Goal: Transaction & Acquisition: Purchase product/service

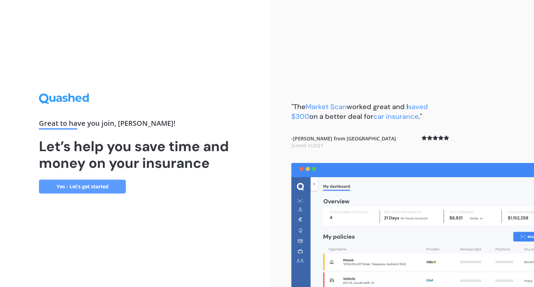
click at [79, 184] on link "Yes - Let’s get started" at bounding box center [82, 187] width 87 height 14
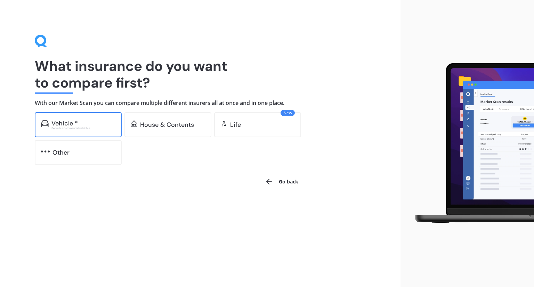
click at [70, 125] on div "Vehicle *" at bounding box center [65, 123] width 26 height 7
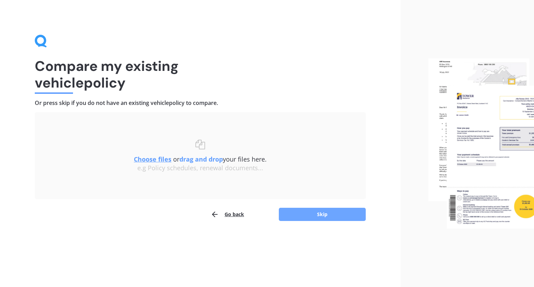
click at [298, 212] on button "Skip" at bounding box center [322, 214] width 87 height 13
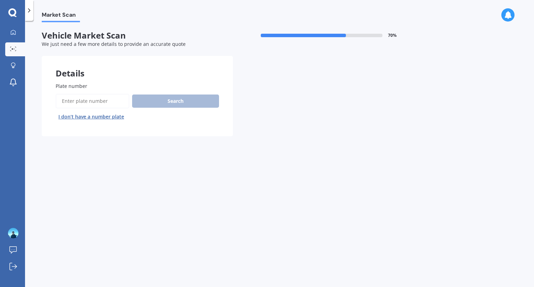
click at [108, 101] on input "Plate number" at bounding box center [93, 101] width 74 height 15
type input "QZR728"
click at [165, 102] on button "Search" at bounding box center [175, 101] width 87 height 13
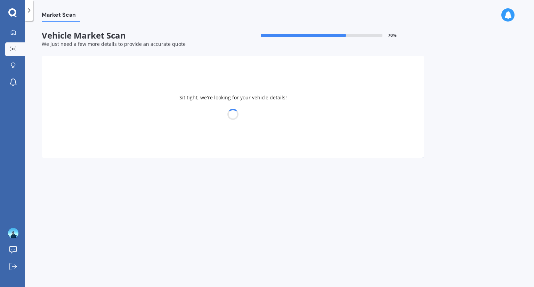
select select "HONDA"
select select "JAZZ"
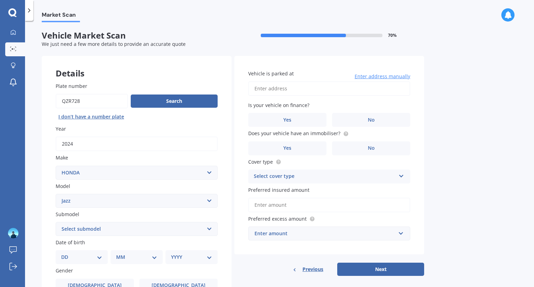
click at [141, 235] on select "Select submodel (all other) 1.3 1.5 Sports Crosstar 1.5P Hatchback RS S" at bounding box center [137, 229] width 162 height 14
select select "RS"
click at [56, 222] on select "Select submodel (all other) 1.3 1.5 Sports Crosstar 1.5P Hatchback RS S" at bounding box center [137, 229] width 162 height 14
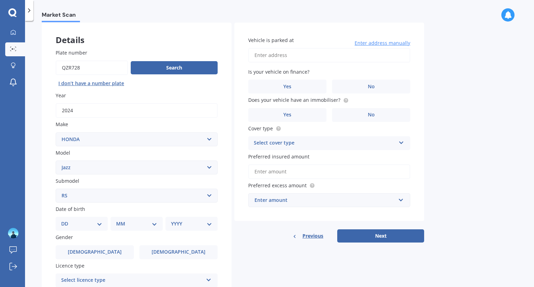
scroll to position [39, 0]
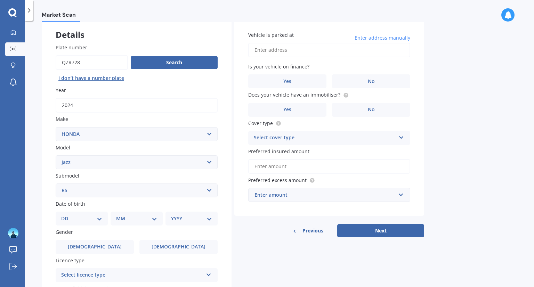
click at [79, 216] on select "DD 01 02 03 04 05 06 07 08 09 10 11 12 13 14 15 16 17 18 19 20 21 22 23 24 25 2…" at bounding box center [81, 219] width 41 height 8
select select "19"
click at [67, 215] on select "DD 01 02 03 04 05 06 07 08 09 10 11 12 13 14 15 16 17 18 19 20 21 22 23 24 25 2…" at bounding box center [81, 219] width 41 height 8
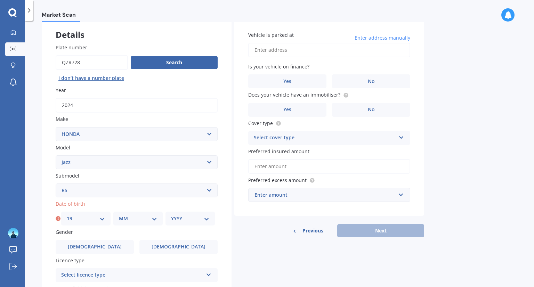
click at [130, 211] on div "Date of birth DD 01 02 03 04 05 06 07 08 09 10 11 12 13 14 15 16 17 18 19 20 21…" at bounding box center [137, 212] width 162 height 25
click at [132, 214] on div "MM 01 02 03 04 05 06 07 08 09 10 11 12" at bounding box center [137, 219] width 49 height 14
click at [145, 221] on select "MM 01 02 03 04 05 06 07 08 09 10 11 12" at bounding box center [138, 219] width 38 height 8
select select "09"
click at [119, 215] on select "MM 01 02 03 04 05 06 07 08 09 10 11 12" at bounding box center [138, 219] width 38 height 8
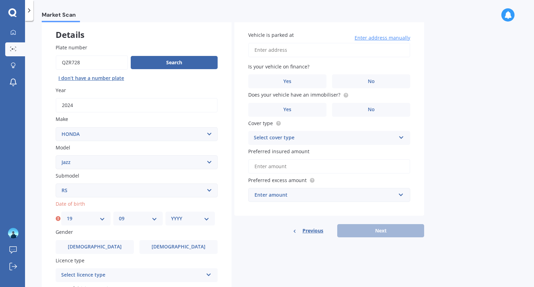
click at [184, 217] on select "YYYY 2025 2024 2023 2022 2021 2020 2019 2018 2017 2016 2015 2014 2013 2012 2011…" at bounding box center [190, 219] width 38 height 8
select select "2002"
click at [171, 215] on select "YYYY 2025 2024 2023 2022 2021 2020 2019 2018 2017 2016 2015 2014 2013 2012 2011…" at bounding box center [190, 219] width 38 height 8
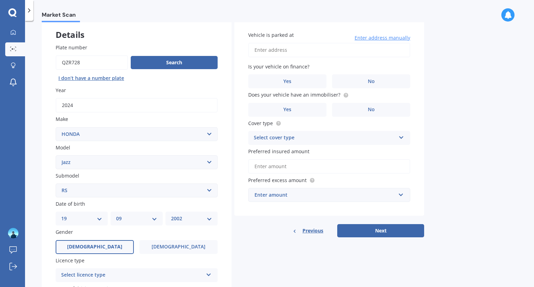
click at [103, 245] on label "[DEMOGRAPHIC_DATA]" at bounding box center [95, 247] width 78 height 14
click at [0, 0] on input "[DEMOGRAPHIC_DATA]" at bounding box center [0, 0] width 0 height 0
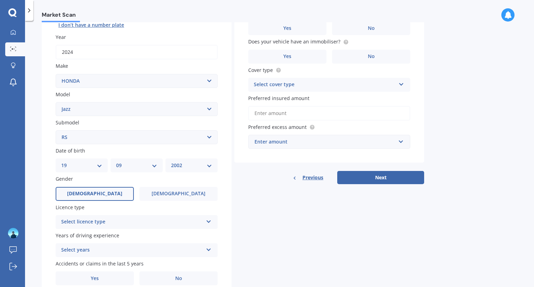
scroll to position [93, 0]
click at [108, 225] on div "Select licence type" at bounding box center [132, 221] width 142 height 8
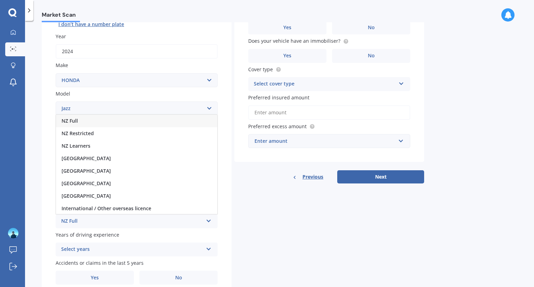
click at [95, 121] on div "NZ Full" at bounding box center [136, 121] width 161 height 13
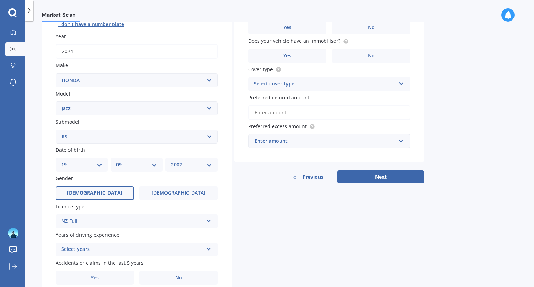
scroll to position [122, 0]
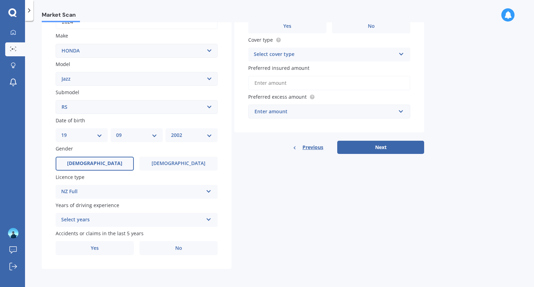
click at [82, 219] on div "Select years" at bounding box center [132, 220] width 142 height 8
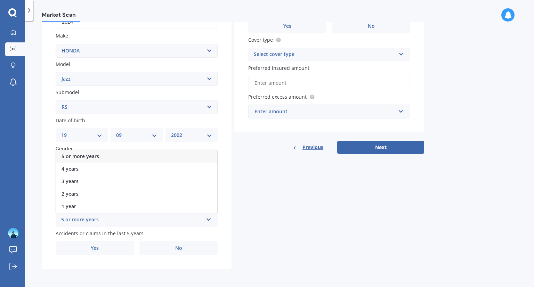
click at [76, 158] on span "5 or more years" at bounding box center [81, 156] width 38 height 7
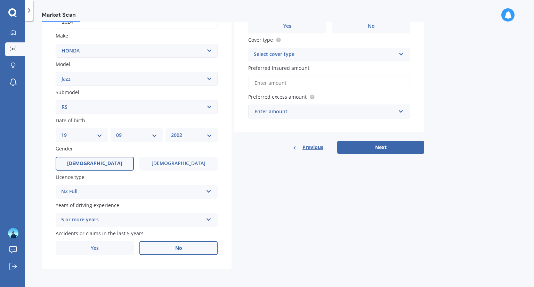
click at [177, 246] on span "No" at bounding box center [178, 249] width 7 height 6
click at [0, 0] on input "No" at bounding box center [0, 0] width 0 height 0
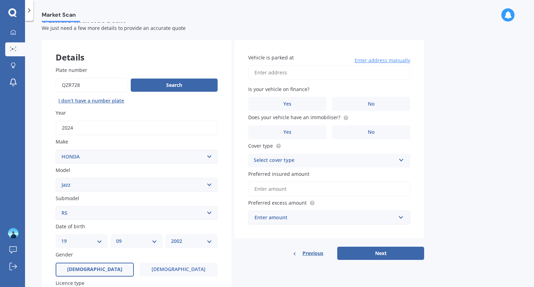
scroll to position [15, 0]
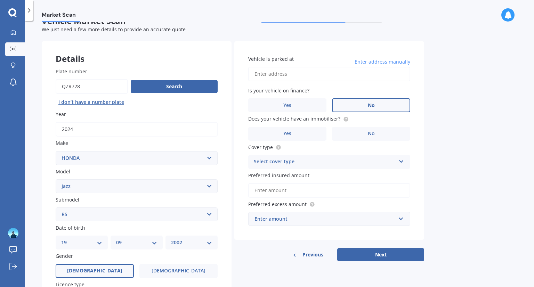
click at [366, 108] on label "No" at bounding box center [371, 105] width 78 height 14
click at [0, 0] on input "No" at bounding box center [0, 0] width 0 height 0
click at [308, 132] on label "Yes" at bounding box center [287, 134] width 78 height 14
click at [0, 0] on input "Yes" at bounding box center [0, 0] width 0 height 0
click at [281, 159] on div "Select cover type" at bounding box center [325, 162] width 142 height 8
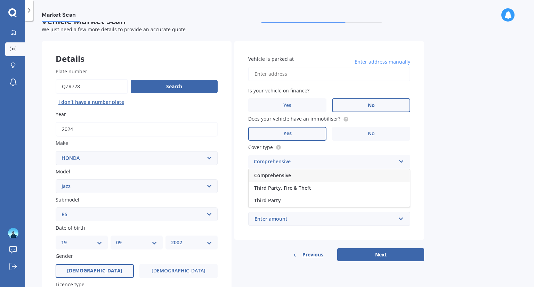
click at [289, 174] on span "Comprehensive" at bounding box center [272, 175] width 37 height 7
click at [295, 217] on div "Enter amount" at bounding box center [325, 219] width 141 height 8
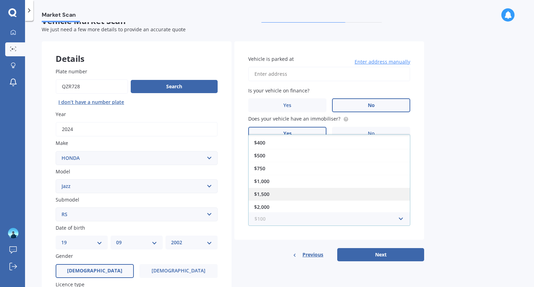
scroll to position [0, 0]
click at [271, 145] on div "$100" at bounding box center [329, 141] width 161 height 13
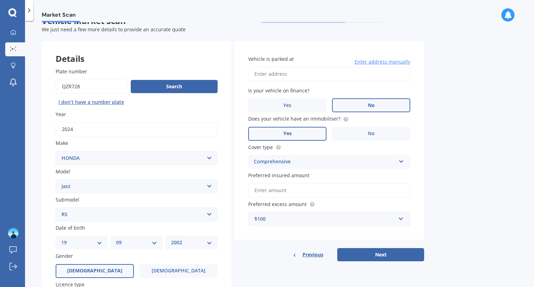
click at [295, 78] on input "Vehicle is parked at" at bounding box center [329, 74] width 162 height 15
type input "[STREET_ADDRESS]"
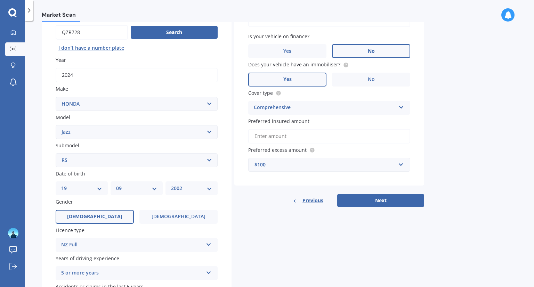
scroll to position [79, 0]
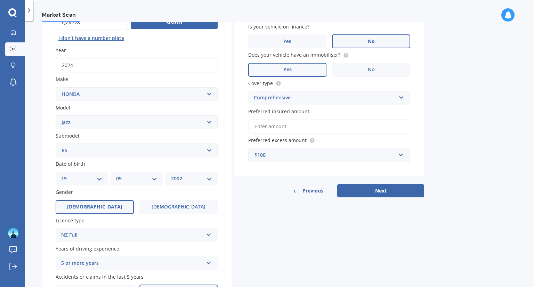
click at [371, 122] on input "Preferred insured amount" at bounding box center [329, 126] width 162 height 15
click at [406, 114] on label "Preferred insured amount" at bounding box center [327, 111] width 159 height 7
click at [406, 119] on input "Preferred insured amount" at bounding box center [329, 126] width 162 height 15
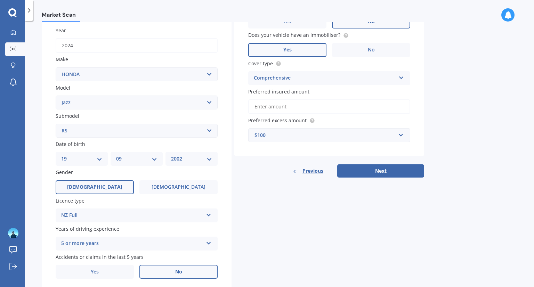
scroll to position [102, 0]
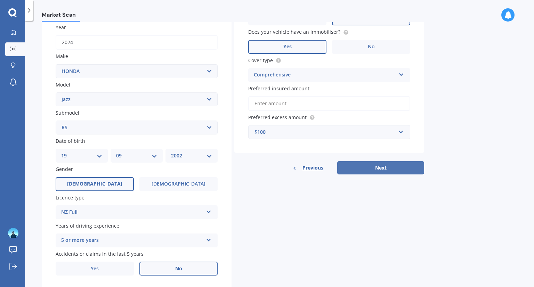
click at [396, 168] on button "Next" at bounding box center [381, 167] width 87 height 13
click at [292, 106] on input "Preferred insured amount" at bounding box center [329, 103] width 162 height 15
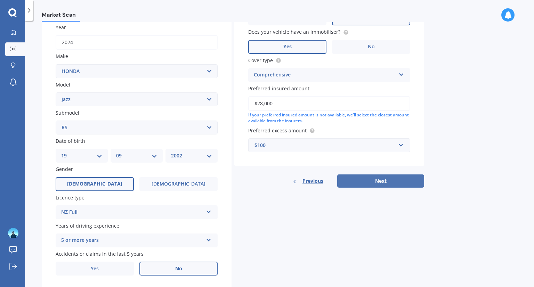
type input "$28,000"
click at [406, 185] on button "Next" at bounding box center [381, 181] width 87 height 13
select select "19"
select select "09"
select select "2002"
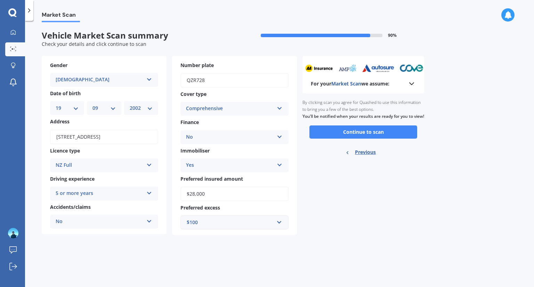
scroll to position [0, 0]
click at [411, 85] on polyline at bounding box center [412, 84] width 4 height 2
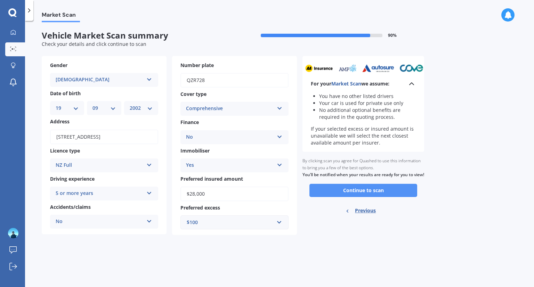
click at [374, 195] on button "Continue to scan" at bounding box center [364, 190] width 108 height 13
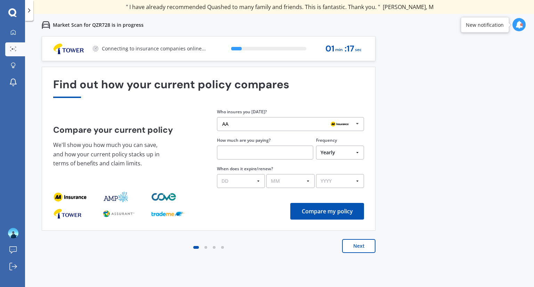
click at [362, 244] on button "Next" at bounding box center [358, 246] width 33 height 14
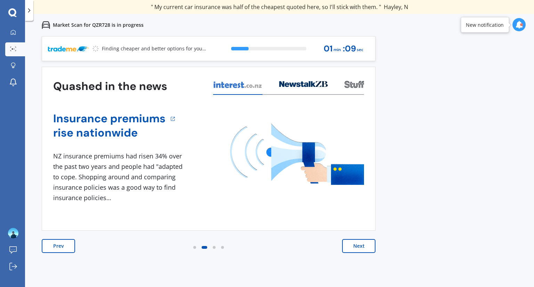
click at [362, 244] on button "Next" at bounding box center [358, 246] width 33 height 14
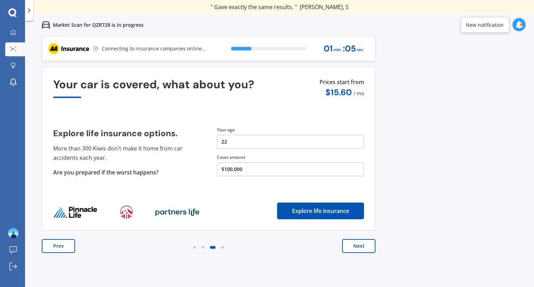
click at [362, 244] on button "Next" at bounding box center [358, 246] width 33 height 14
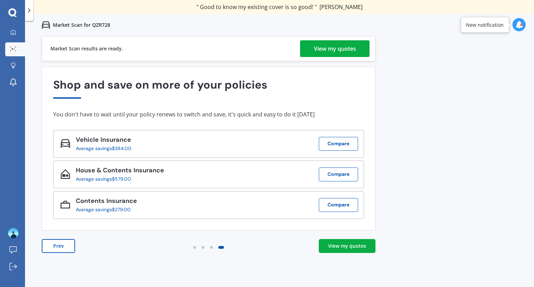
click at [351, 254] on div "Prev View my quotes" at bounding box center [209, 253] width 334 height 28
click at [348, 249] on div "View my quotes" at bounding box center [347, 246] width 38 height 7
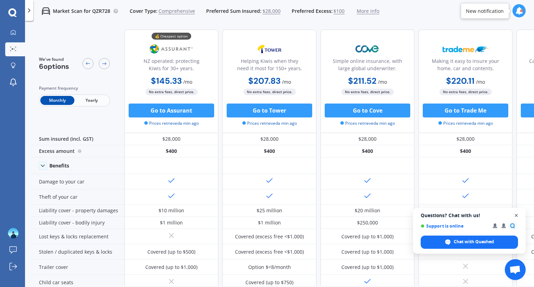
click at [515, 219] on span "Open chat" at bounding box center [517, 216] width 9 height 9
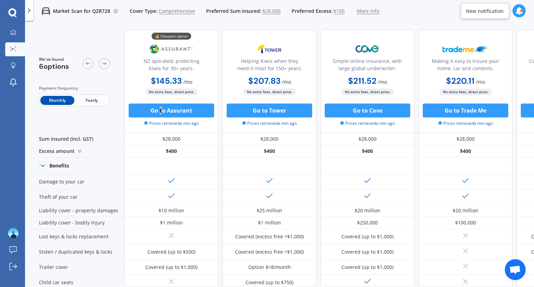
drag, startPoint x: 181, startPoint y: 110, endPoint x: 161, endPoint y: 118, distance: 21.7
click at [161, 118] on div "Go to Assurant Prices retrieved a min ago" at bounding box center [172, 115] width 94 height 23
click at [161, 108] on button "Go to Assurant" at bounding box center [172, 111] width 86 height 14
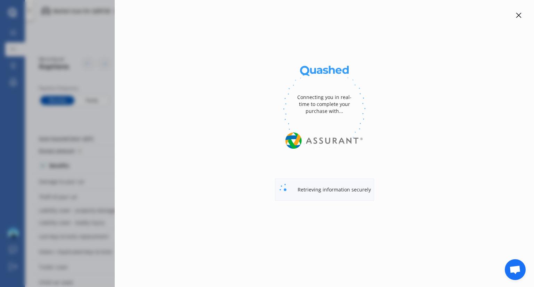
select select "Monthly"
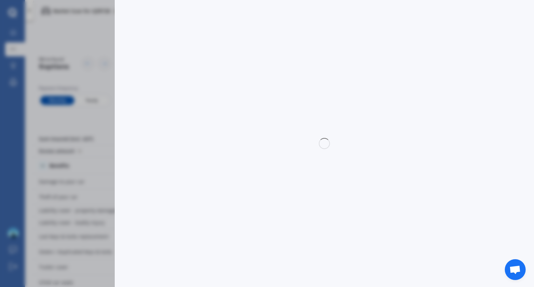
select select "full"
select select "0"
select select "North Shore"
select select "JAZZ"
select select "RS"
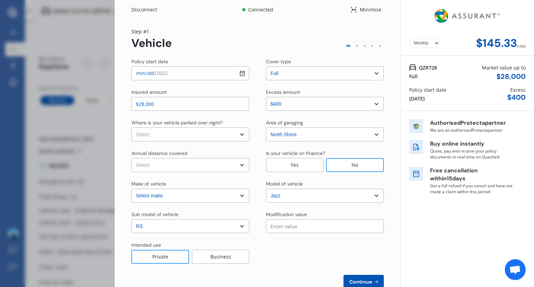
select select "HONDA"
click at [88, 122] on div "Disconnect Connected Minimise Yearly Monthly $145.33 / mo Step # 1 Vehicle Poli…" at bounding box center [267, 143] width 534 height 287
click at [368, 97] on select "Select excess amount $400 $900 $1,400" at bounding box center [325, 104] width 118 height 14
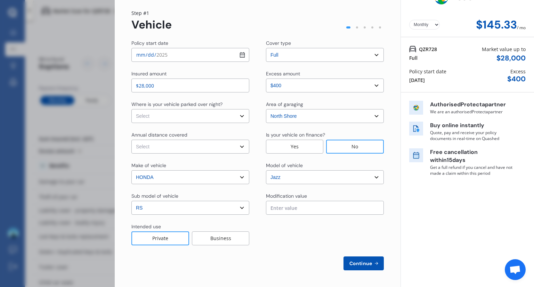
click at [330, 211] on input "text" at bounding box center [325, 208] width 118 height 14
type input "$0.00"
click at [327, 237] on div at bounding box center [325, 234] width 118 height 22
click at [207, 122] on select "Select In a garage On own property On street or road" at bounding box center [191, 116] width 118 height 14
select select "On own property"
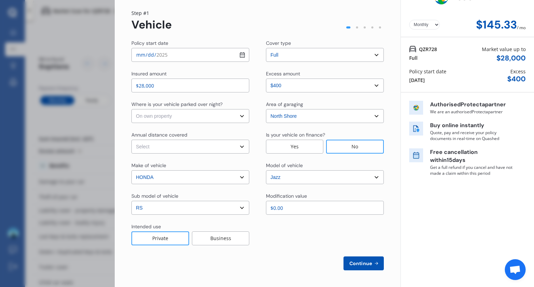
click at [132, 109] on select "Select In a garage On own property On street or road" at bounding box center [191, 116] width 118 height 14
click at [205, 149] on select "Select Low (less than 15,000km per year) Average (15,000-30,000km per year) Hig…" at bounding box center [191, 147] width 118 height 14
select select "20000"
click at [132, 140] on select "Select Low (less than 15,000km per year) Average (15,000-30,000km per year) Hig…" at bounding box center [191, 147] width 118 height 14
click at [356, 259] on button "Continue" at bounding box center [364, 264] width 40 height 14
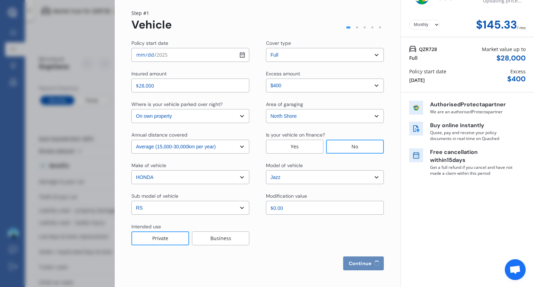
select select "Mr"
select select "19"
select select "09"
select select "2002"
select select "full"
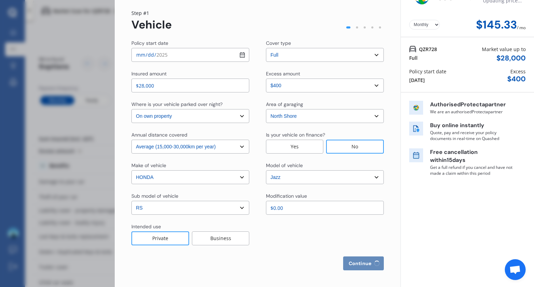
select select "more than 4 years"
select select "[GEOGRAPHIC_DATA]"
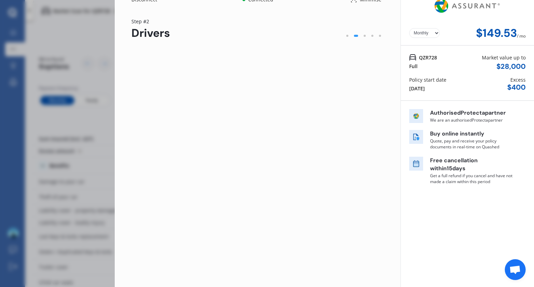
scroll to position [0, 0]
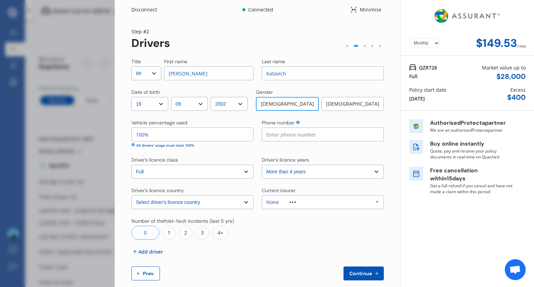
click at [298, 131] on input at bounding box center [323, 135] width 122 height 14
type input "02108533857"
click at [277, 172] on select "Select driver's licence years Less than 1 year 1-2 years 2-4 years More than 4 …" at bounding box center [323, 172] width 122 height 14
click at [283, 205] on div "None" at bounding box center [287, 202] width 40 height 5
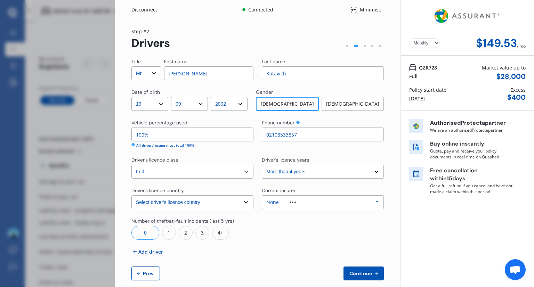
scroll to position [19, 0]
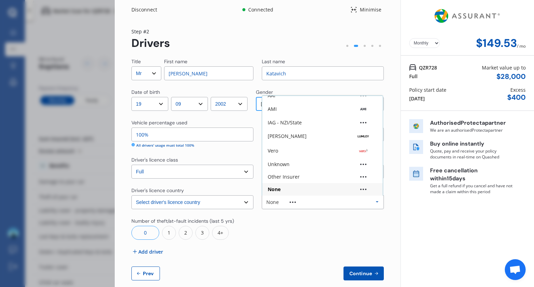
click at [309, 211] on div "Title Select Mr Mrs Miss Ms Dr First name [PERSON_NAME] Last name [PERSON_NAME]…" at bounding box center [258, 169] width 253 height 223
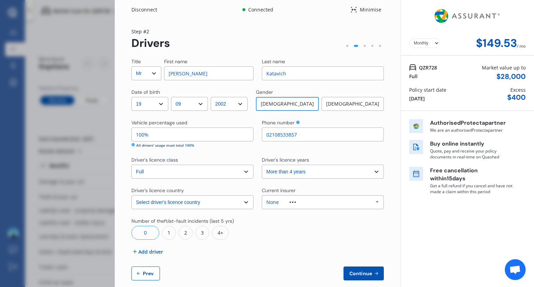
click at [293, 202] on img at bounding box center [293, 202] width 6 height 1
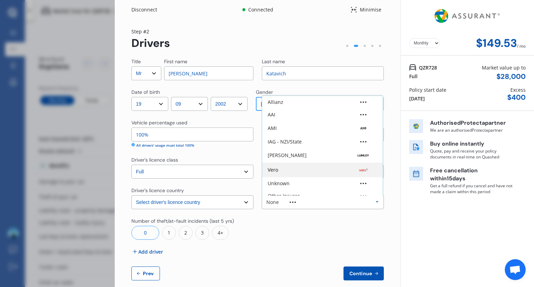
scroll to position [0, 0]
click at [342, 223] on div at bounding box center [323, 229] width 122 height 22
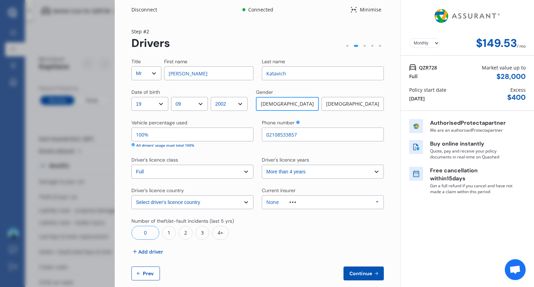
click at [363, 273] on span "Continue" at bounding box center [360, 274] width 25 height 6
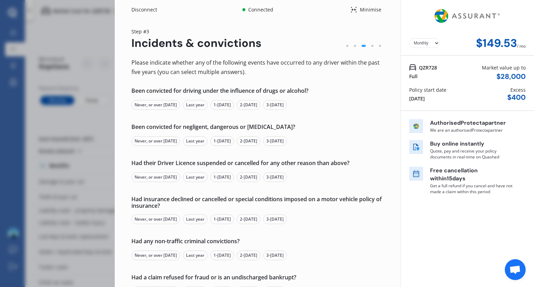
click at [157, 107] on div "Never, or over [DATE]" at bounding box center [156, 105] width 49 height 10
click at [164, 141] on div "Never, or over [DATE]" at bounding box center [156, 141] width 49 height 10
click at [156, 176] on div "Never, or over [DATE]" at bounding box center [156, 178] width 49 height 10
click at [153, 220] on div "Never, or over [DATE]" at bounding box center [156, 220] width 49 height 10
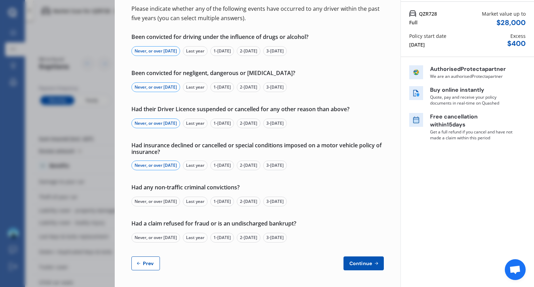
click at [153, 203] on div "Never, or over [DATE]" at bounding box center [156, 202] width 49 height 10
click at [159, 237] on div "Never, or over [DATE]" at bounding box center [156, 238] width 49 height 10
click at [349, 270] on button "Continue" at bounding box center [364, 264] width 40 height 14
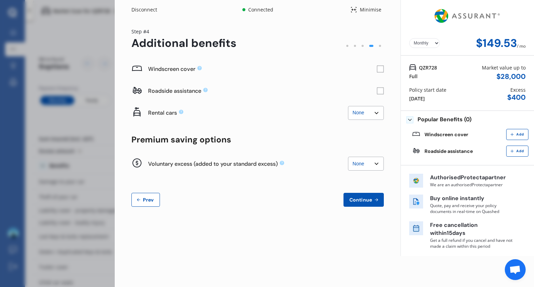
click at [357, 167] on select "None $500 $1,000" at bounding box center [366, 164] width 36 height 14
click at [348, 157] on select "None $500 $1,000" at bounding box center [366, 164] width 36 height 14
click at [376, 159] on select "None $500 $1,000" at bounding box center [366, 164] width 36 height 14
select select "0"
click at [348, 157] on select "None $500 $1,000" at bounding box center [366, 164] width 36 height 14
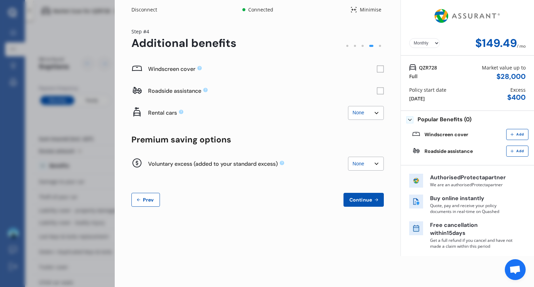
click at [378, 112] on select "None $2,500 $5,000" at bounding box center [366, 113] width 36 height 14
click at [378, 111] on select "None $2,500 $5,000" at bounding box center [366, 113] width 36 height 14
click at [381, 68] on rect at bounding box center [380, 69] width 7 height 7
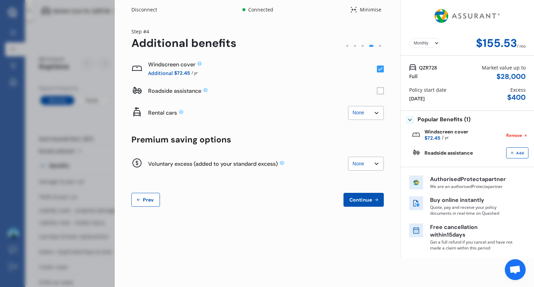
click at [381, 68] on rect at bounding box center [380, 69] width 7 height 7
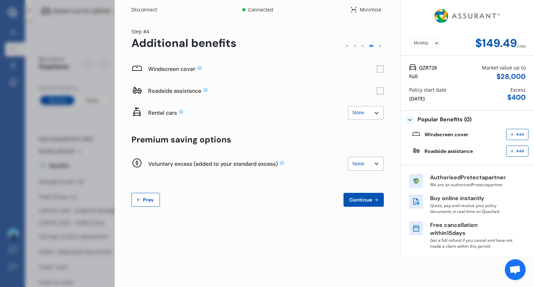
click at [359, 196] on button "Continue" at bounding box center [364, 200] width 40 height 14
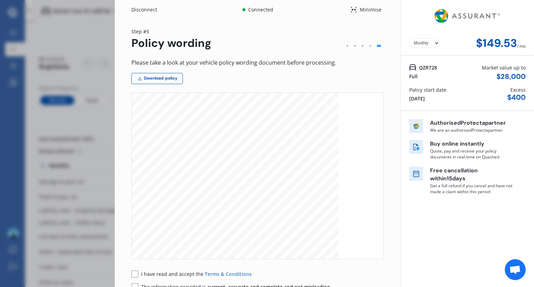
scroll to position [107, 0]
click at [166, 80] on link "Download policy" at bounding box center [158, 78] width 52 height 11
click at [369, 11] on div "Minimise" at bounding box center [370, 9] width 27 height 7
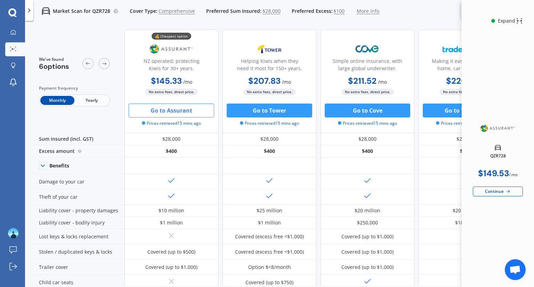
click at [512, 25] on div "Expand" at bounding box center [510, 21] width 26 height 8
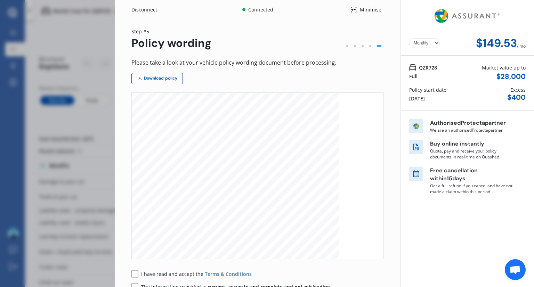
click at [143, 9] on div "Disconnect" at bounding box center [148, 9] width 33 height 7
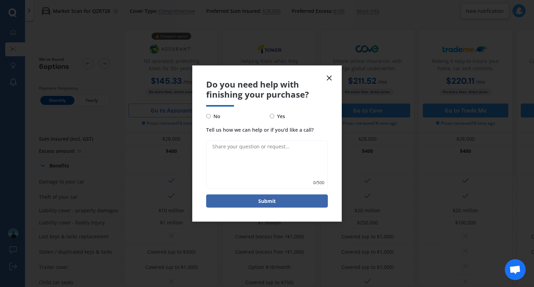
click at [212, 117] on span "No" at bounding box center [216, 116] width 10 height 8
click at [211, 117] on input "No" at bounding box center [208, 116] width 5 height 5
radio input "true"
click at [260, 155] on textarea "Tell us how we can help or if you'd like a call?" at bounding box center [267, 164] width 122 height 49
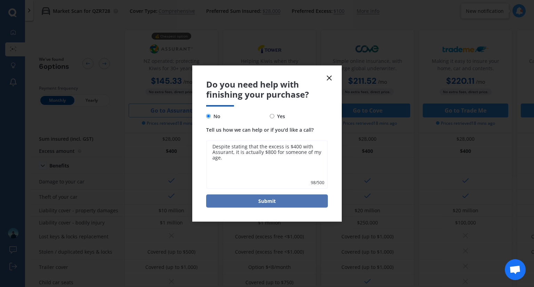
type textarea "Despite stating that the excess is $400 with Assurant, it is actually $800 for …"
click at [291, 199] on button "Submit" at bounding box center [267, 201] width 122 height 13
